Goal: Task Accomplishment & Management: Use online tool/utility

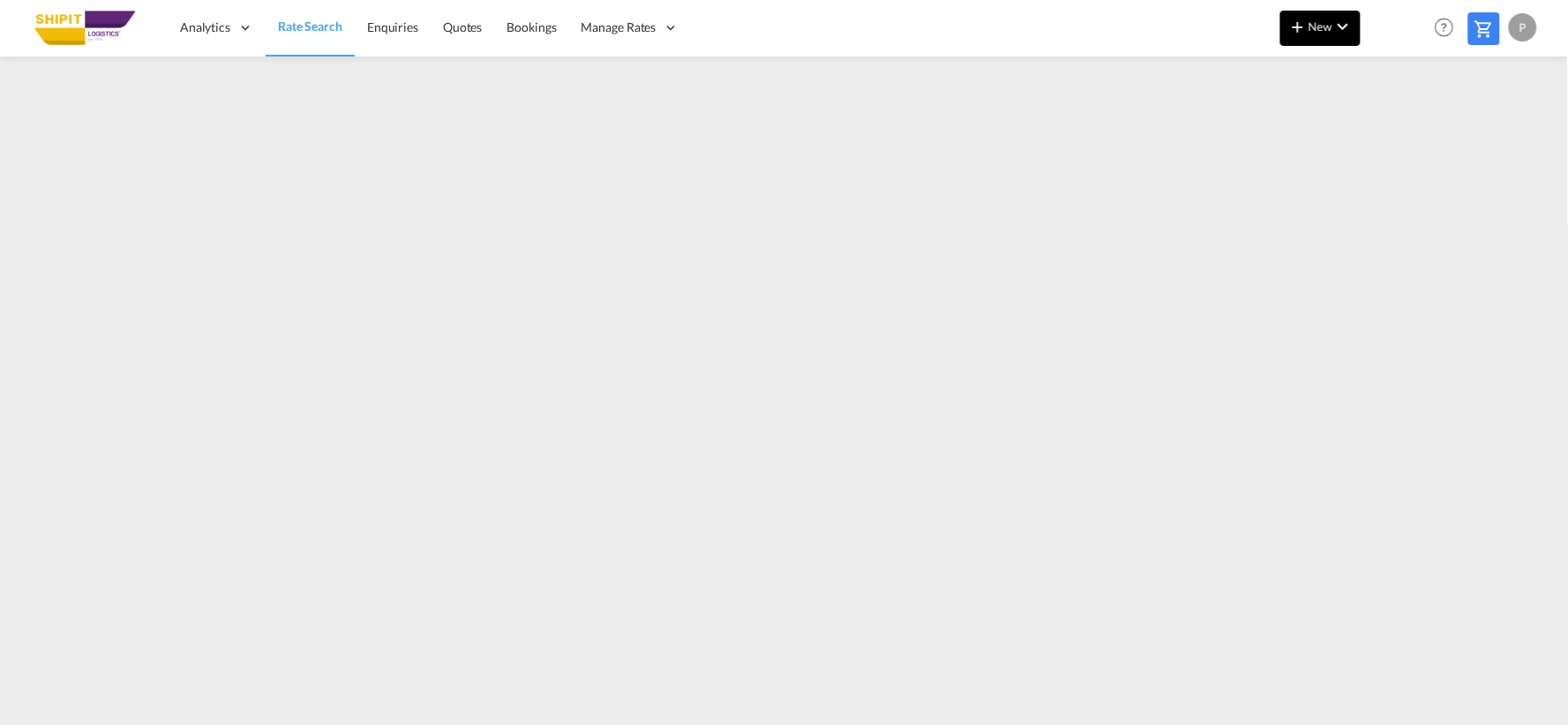
click at [1345, 27] on md-icon "icon-chevron-down" at bounding box center [1343, 25] width 21 height 21
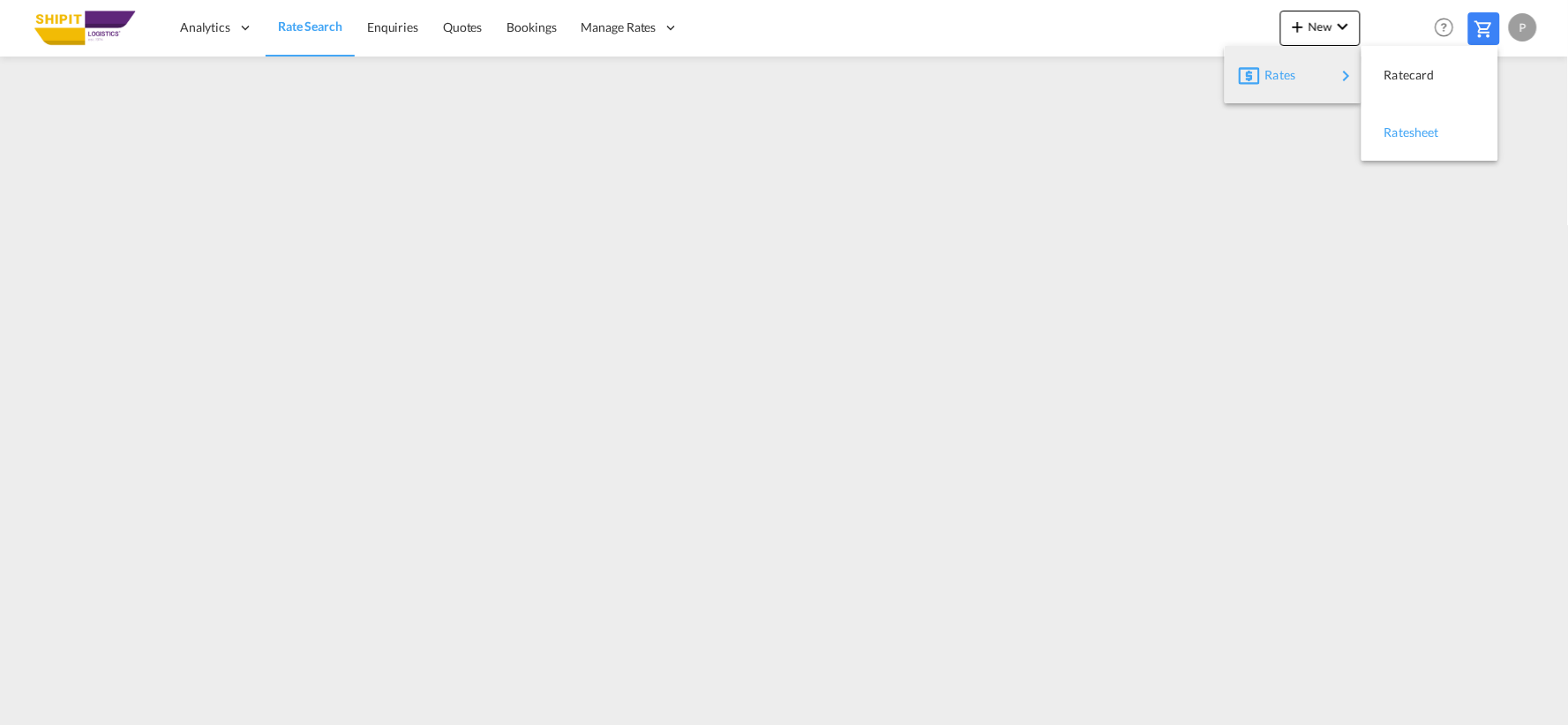
click at [1441, 134] on div "Ratesheet" at bounding box center [1417, 132] width 65 height 45
